Goal: Check status: Check status

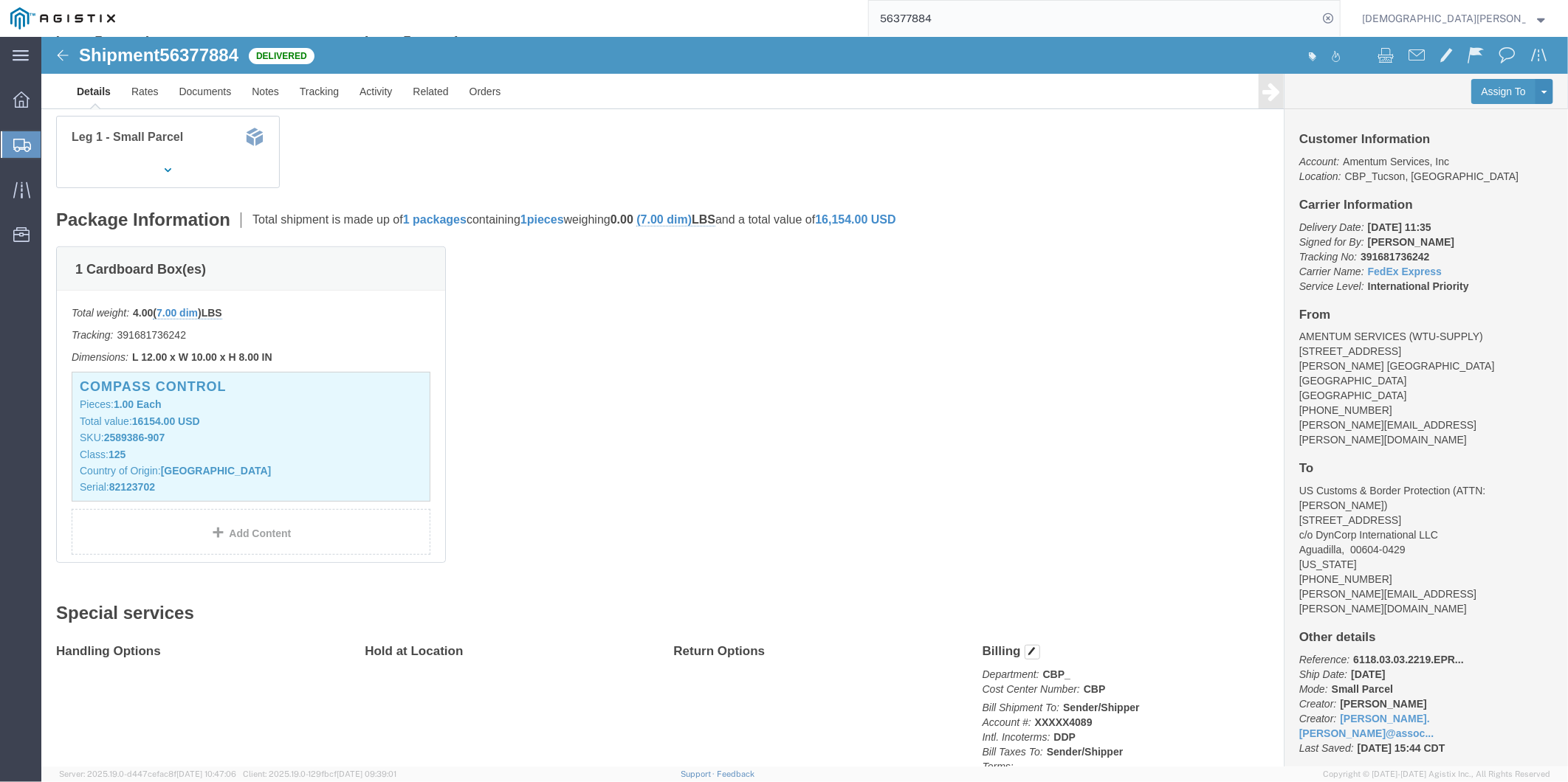
scroll to position [231, 0]
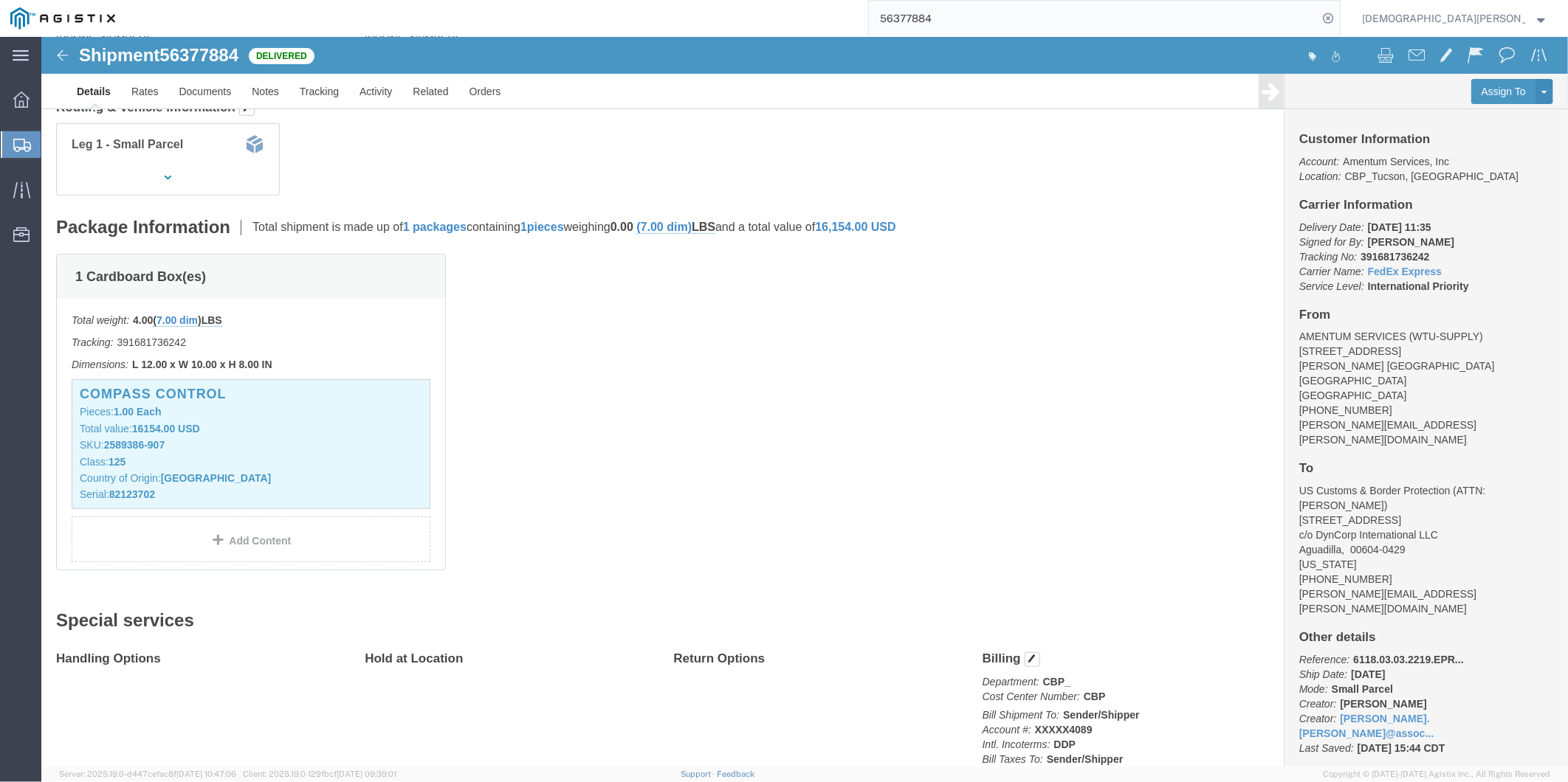
click at [1088, 21] on input "56377884" at bounding box center [1093, 18] width 449 height 36
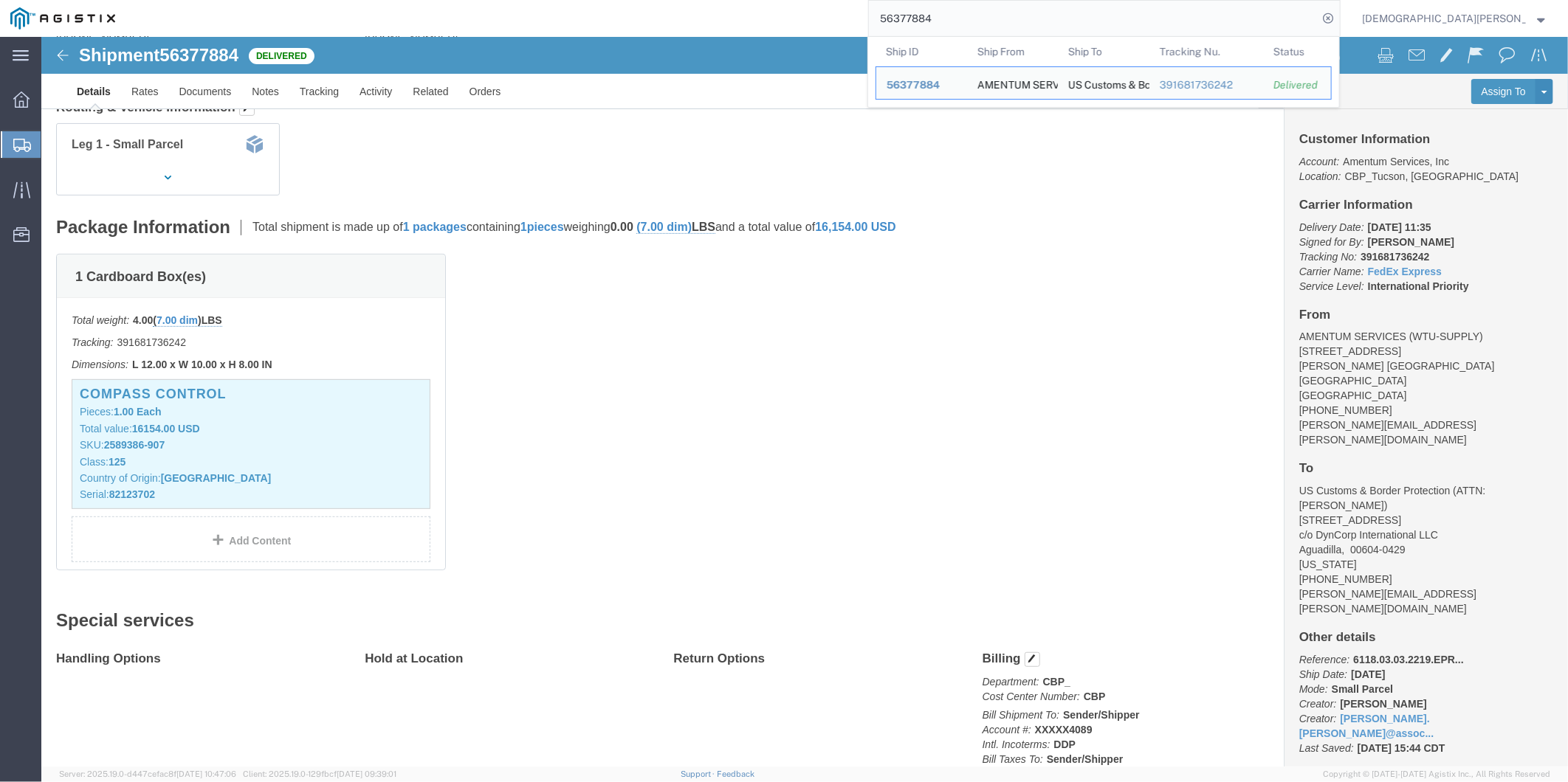
drag, startPoint x: 1063, startPoint y: 15, endPoint x: 659, endPoint y: 0, distance: 404.3
click at [675, 2] on div "56377884 Ship ID Ship From Ship To Tracking Nu. Status Ship ID 56377884 Ship Fr…" at bounding box center [732, 18] width 1215 height 37
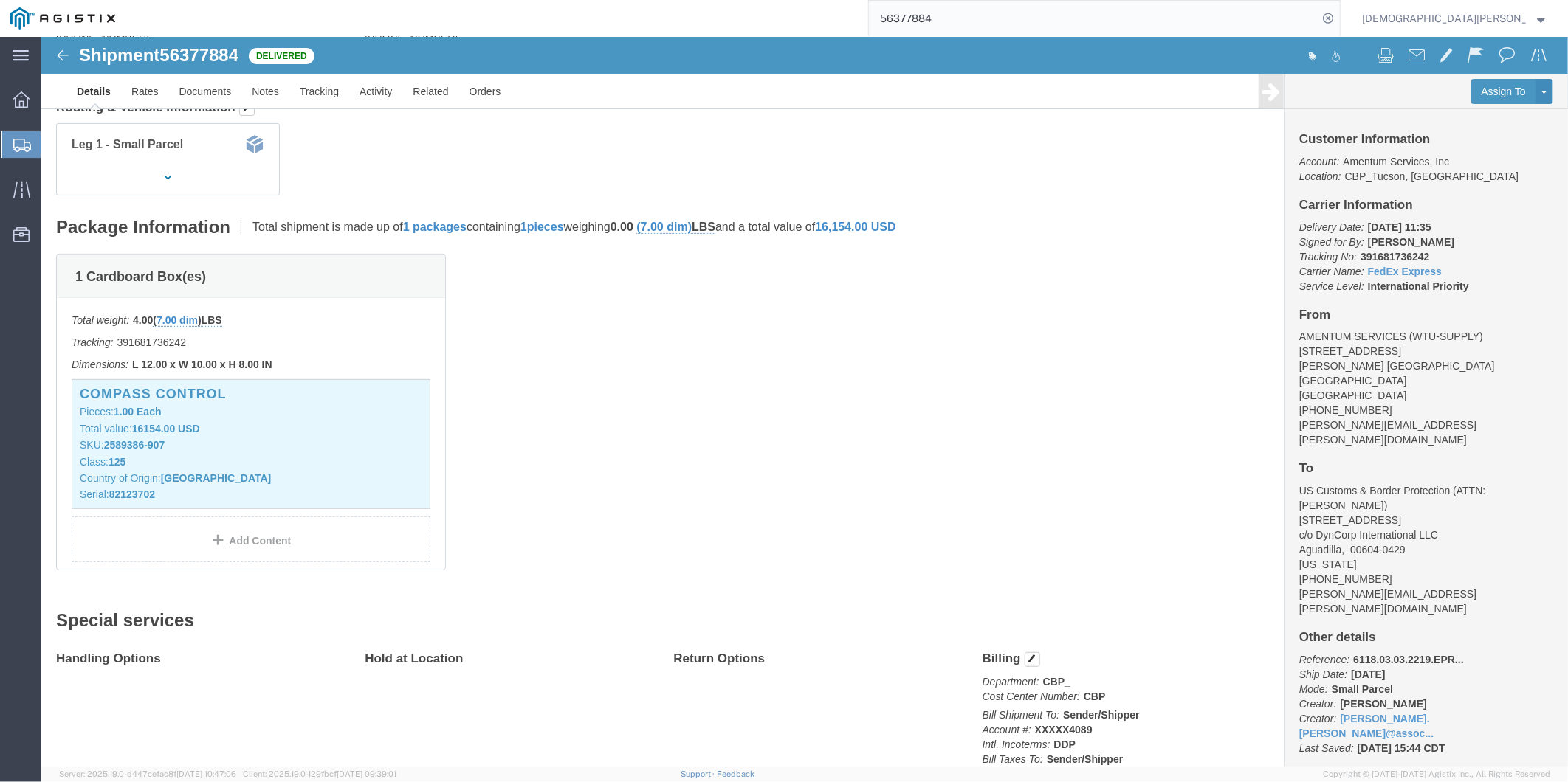
paste input "83670"
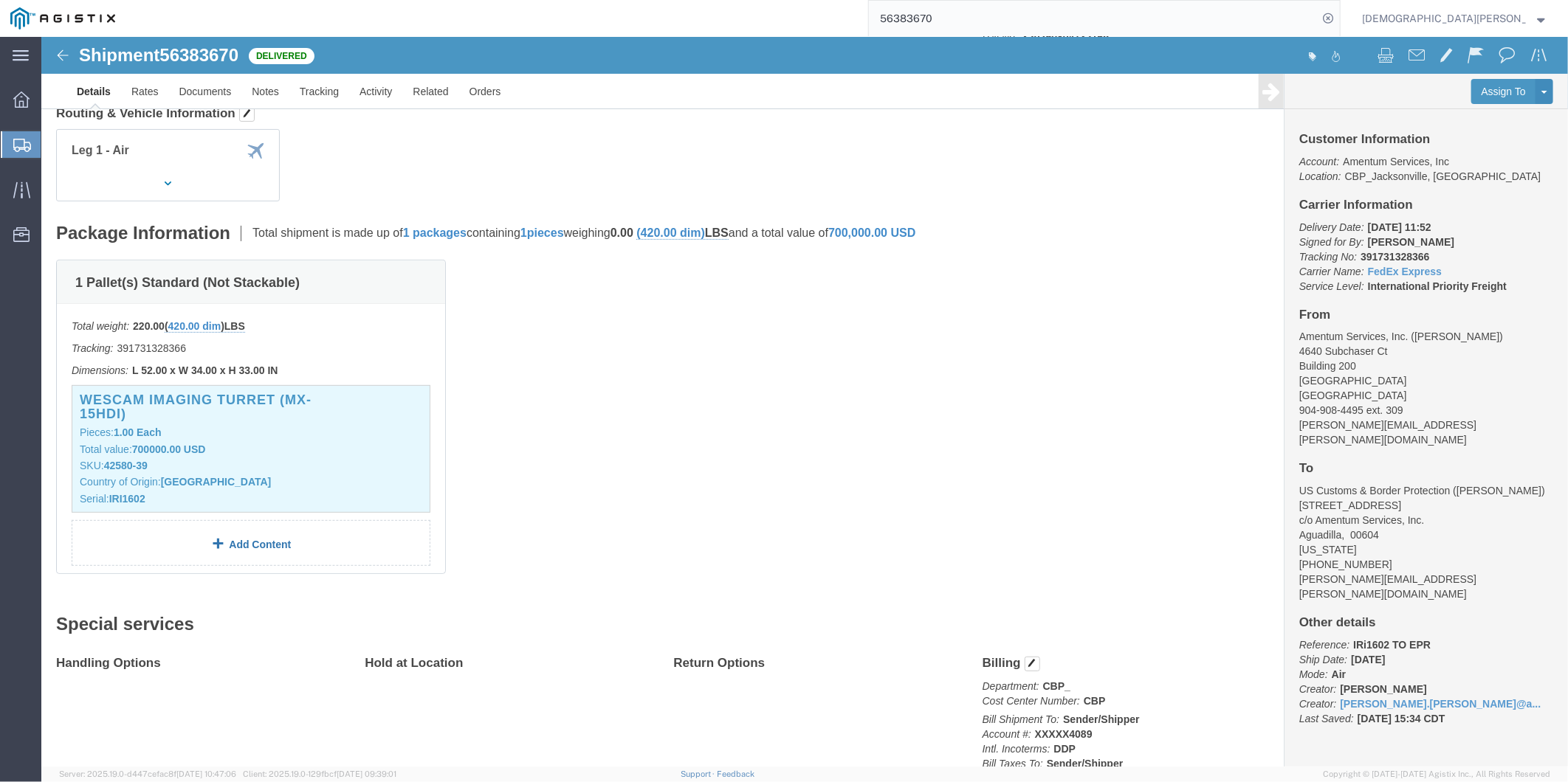
scroll to position [246, 0]
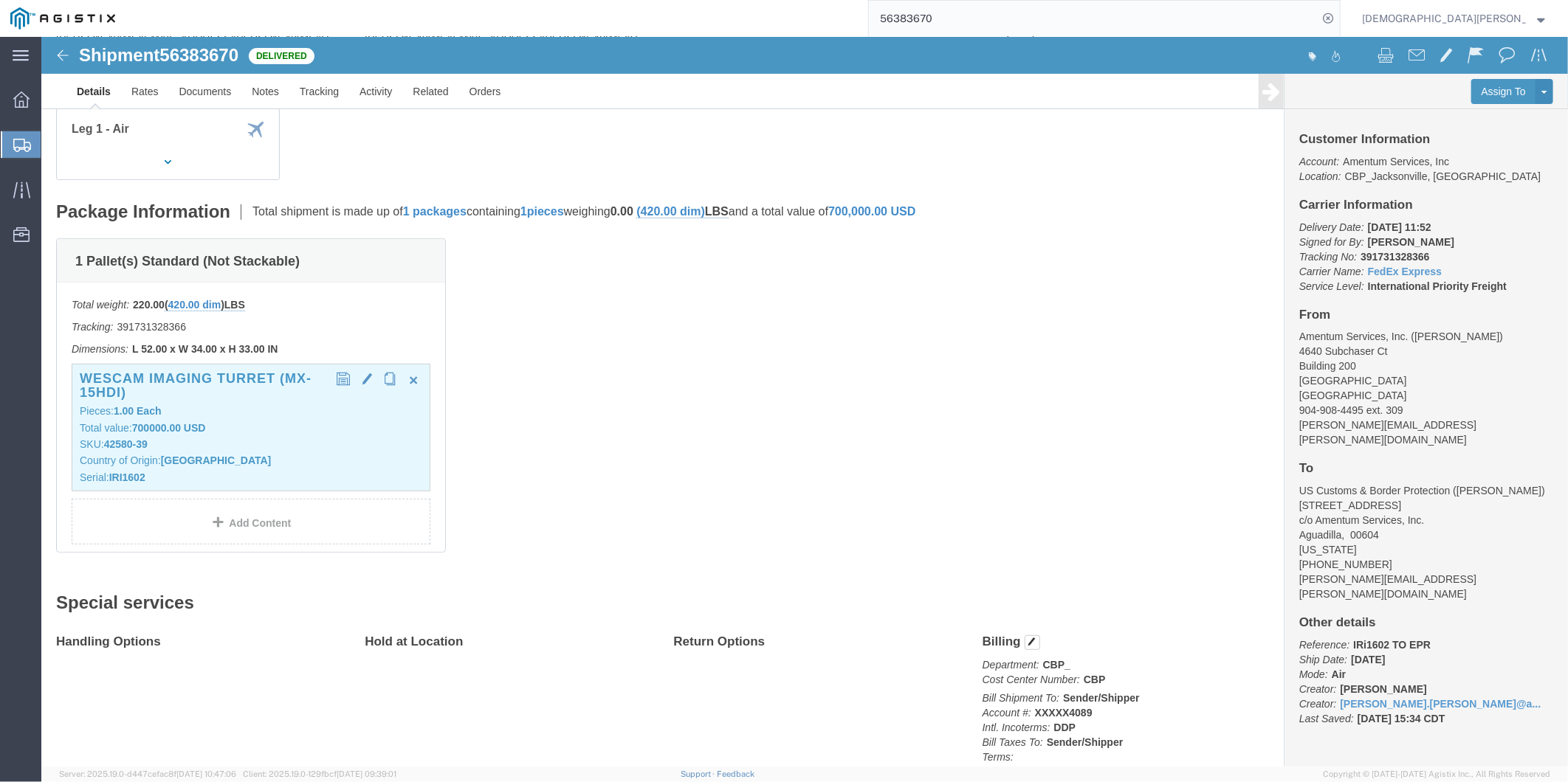
click p "SKU: 42580-39"
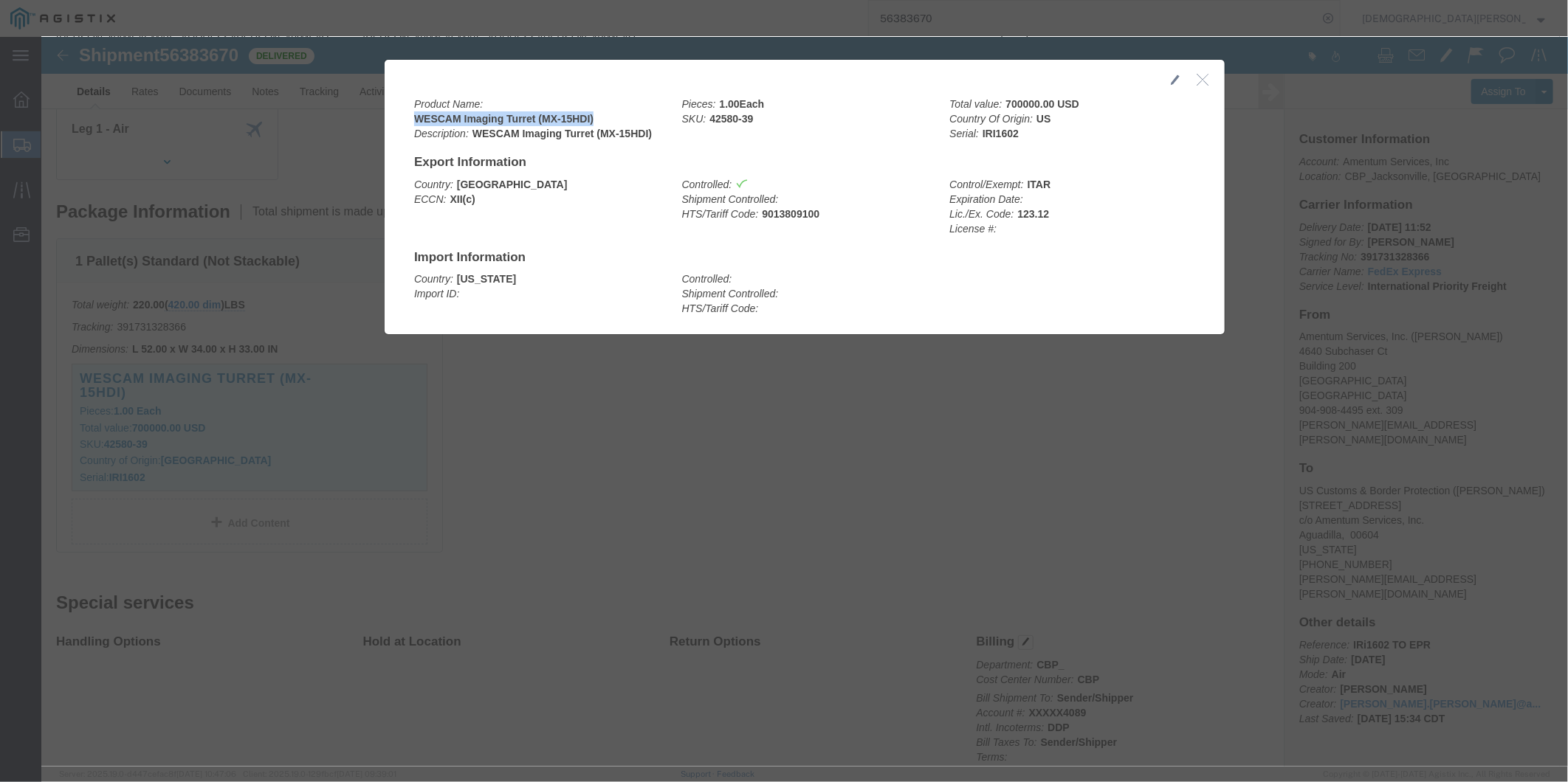
drag, startPoint x: 369, startPoint y: 77, endPoint x: 549, endPoint y: 80, distance: 180.0
click div "Product Name: WESCAM Imaging Turret (MX-15HDI) Description: WESCAM Imaging Turr…"
copy b "WESCAM Imaging Turret (MX-15HDI)"
click button "button"
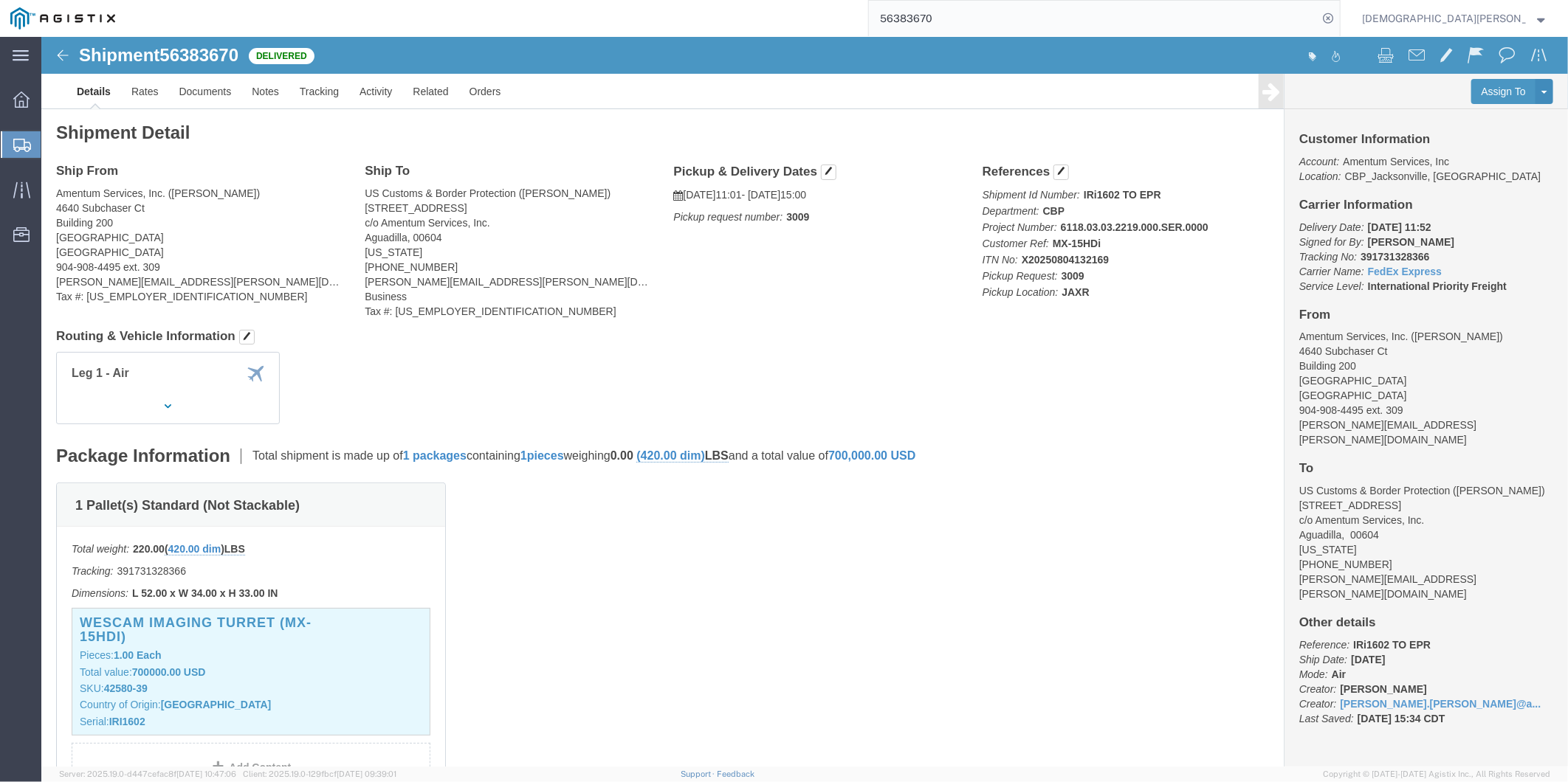
scroll to position [0, 0]
click at [1019, 22] on input "56383670" at bounding box center [1093, 18] width 449 height 36
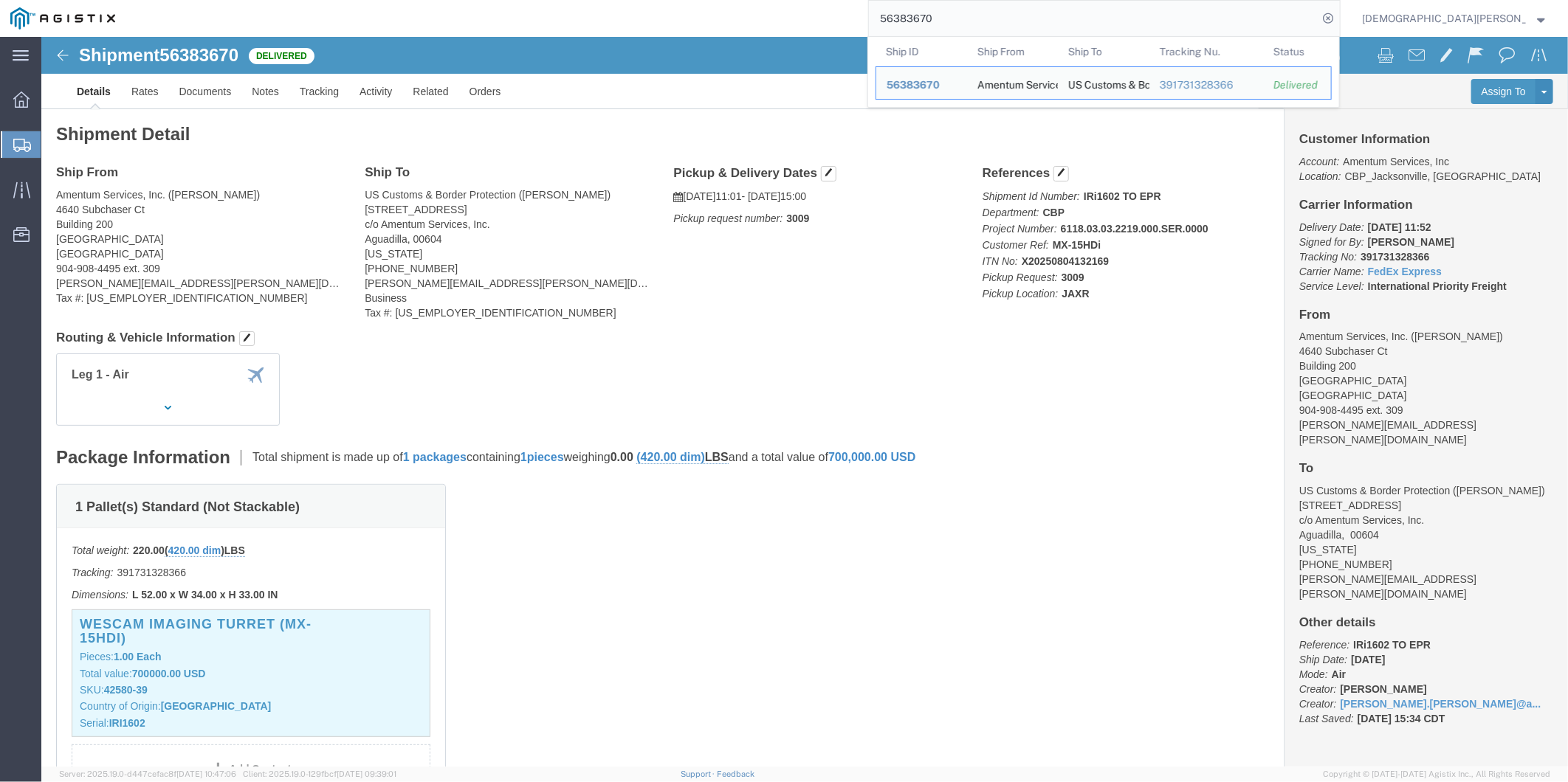
drag, startPoint x: 1032, startPoint y: 20, endPoint x: 796, endPoint y: 2, distance: 236.7
click at [821, 4] on div "56383670 Ship ID Ship From Ship To Tracking Nu. Status Ship ID 56383670 Ship Fr…" at bounding box center [732, 18] width 1215 height 37
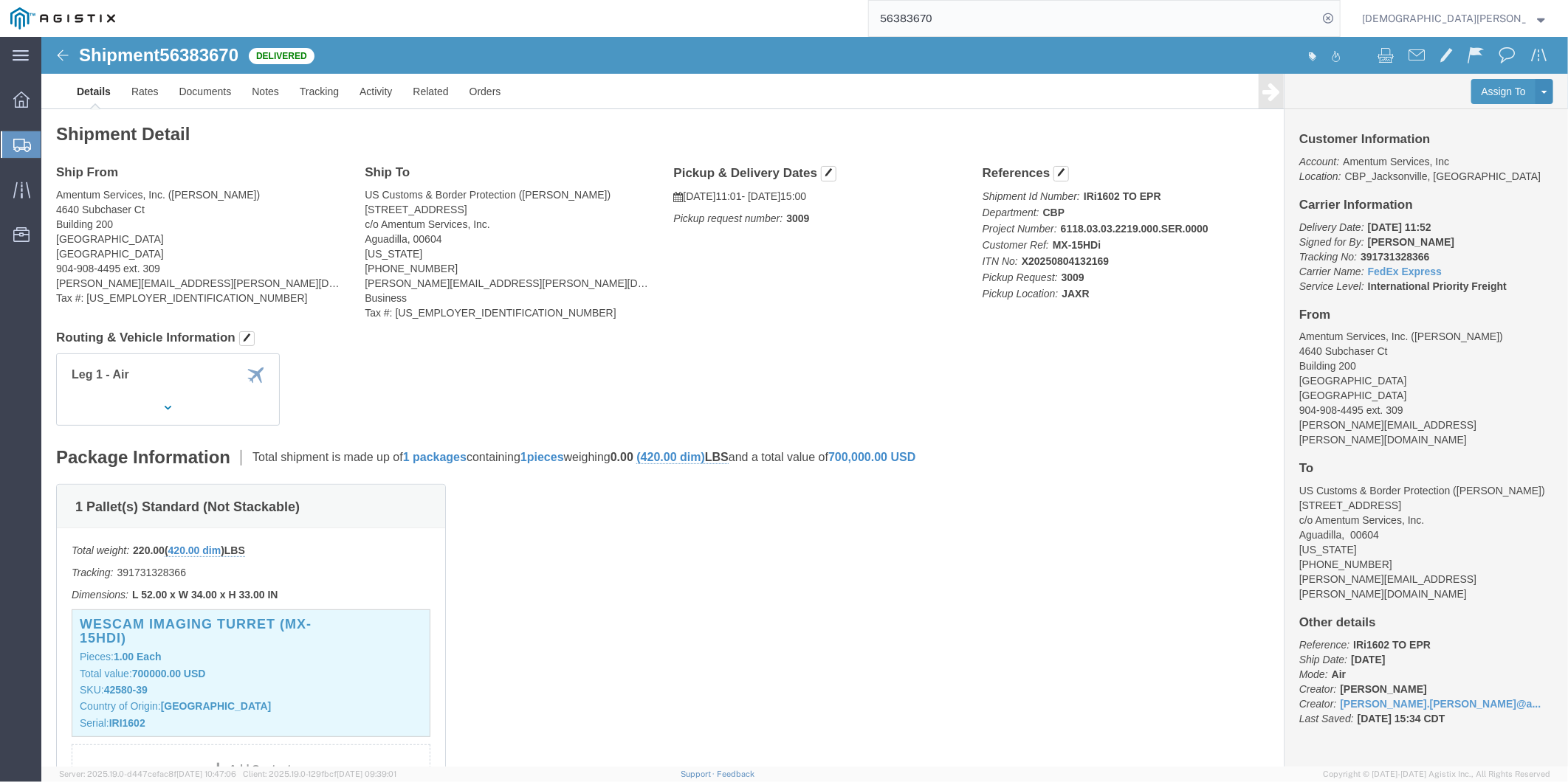
paste input "7355"
type input "56387355"
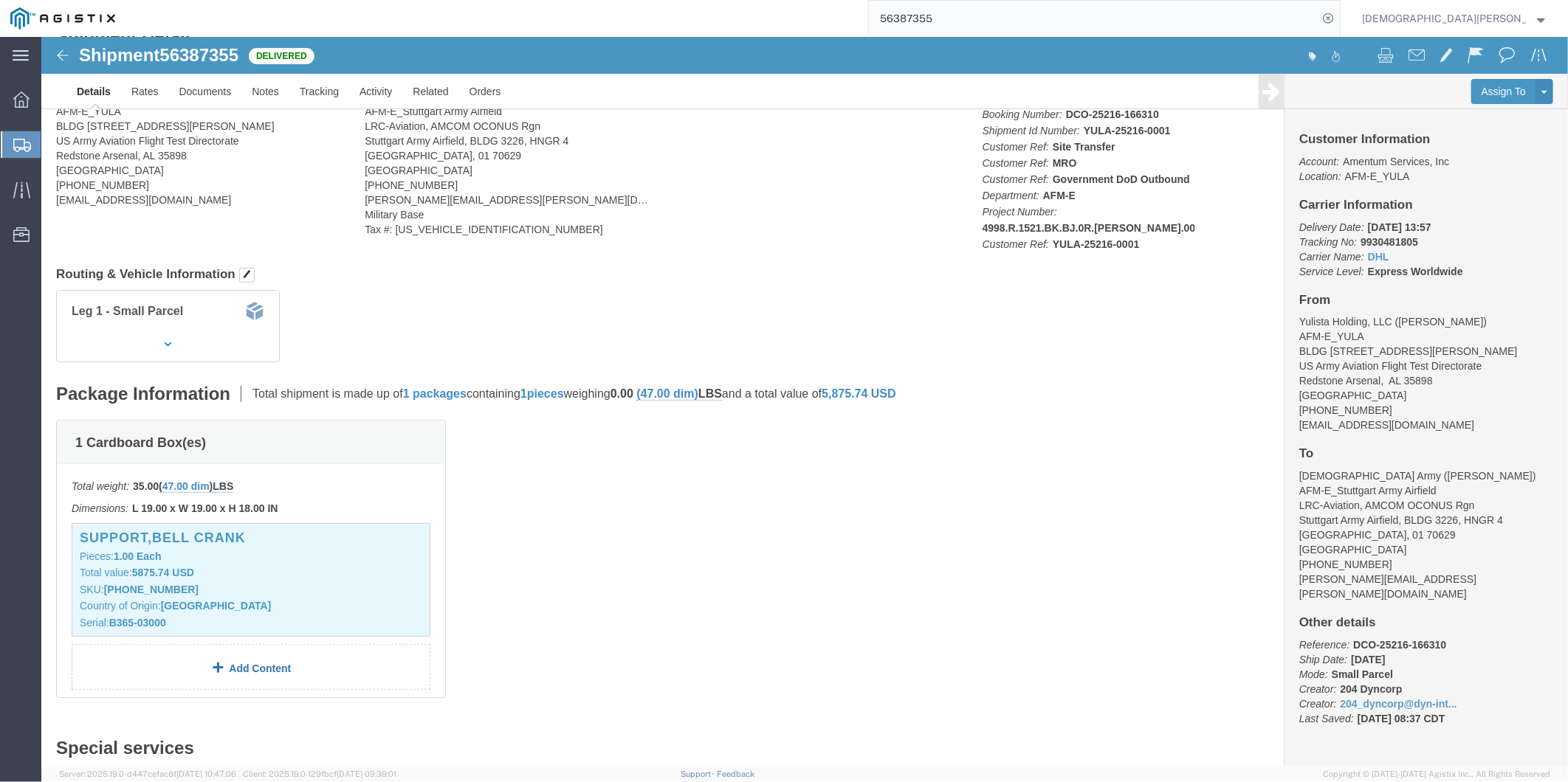
scroll to position [246, 0]
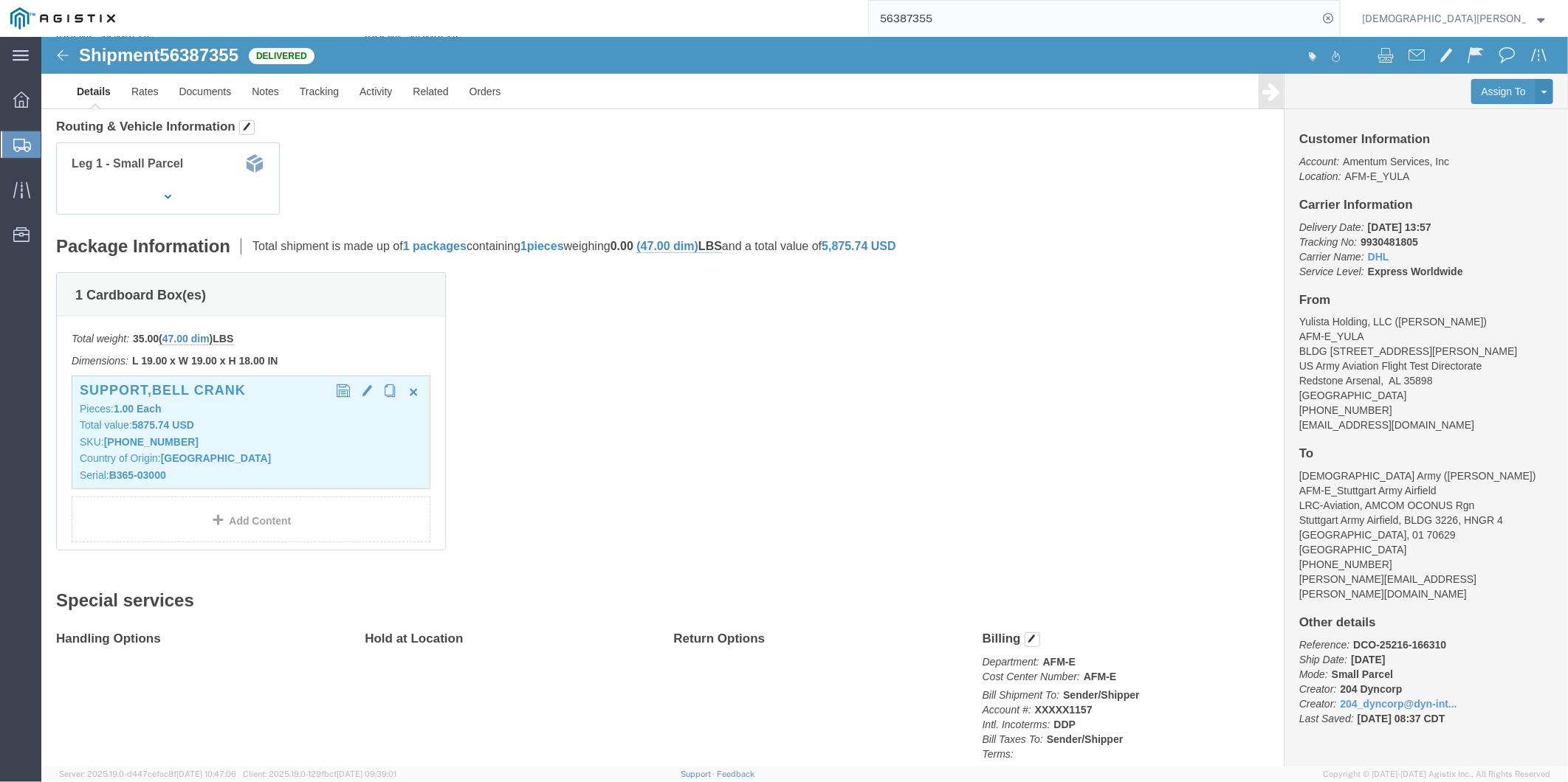
click p "SKU: [PHONE_NUMBER]"
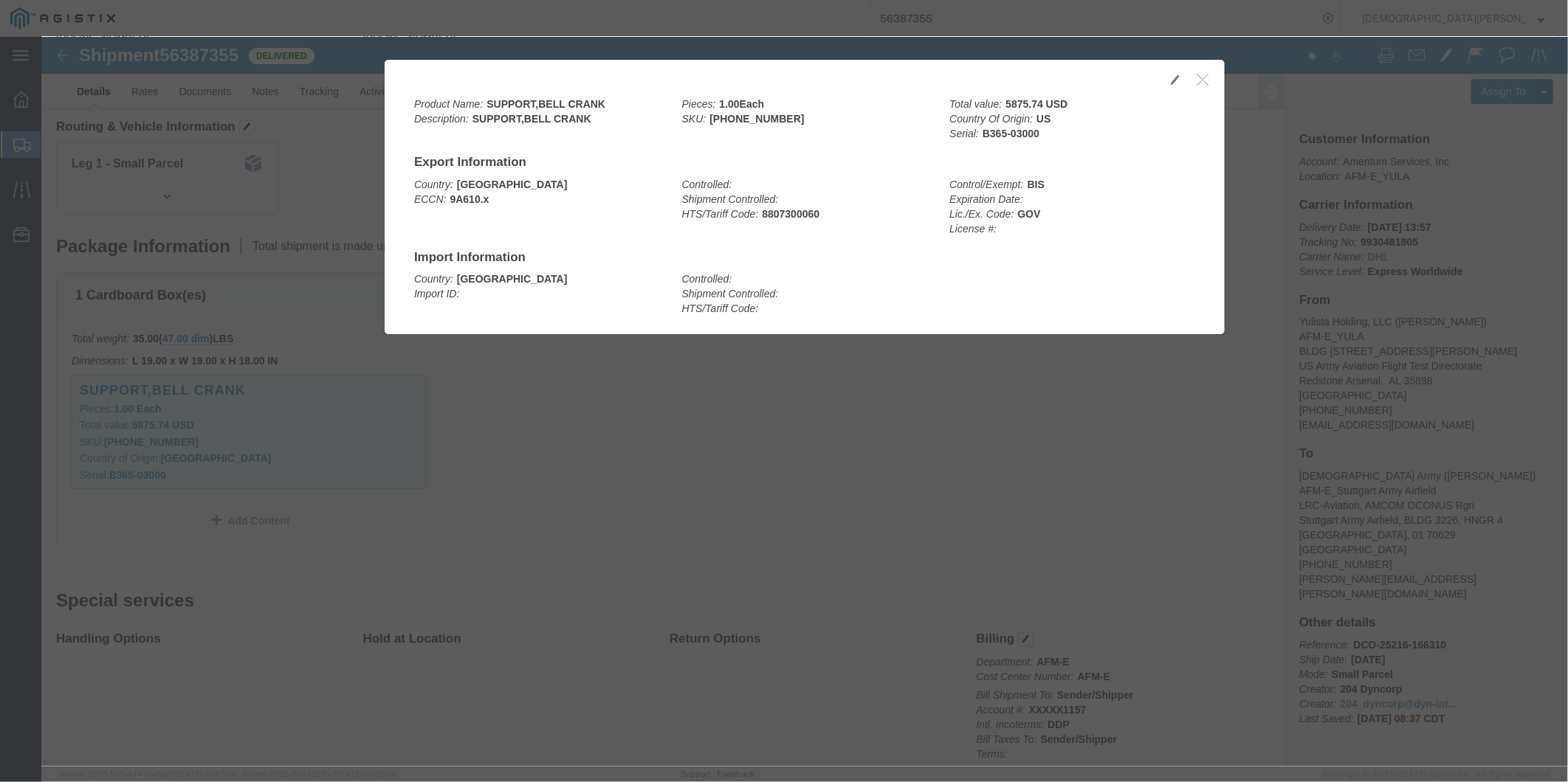
click icon "button"
